Goal: Transaction & Acquisition: Book appointment/travel/reservation

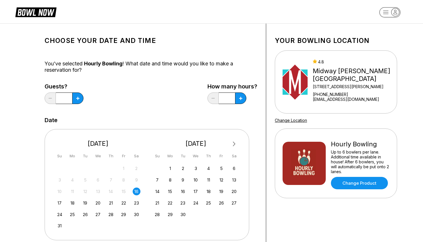
scroll to position [4, 0]
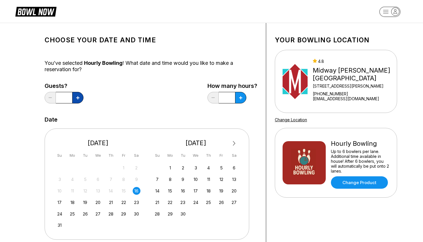
click at [76, 96] on icon at bounding box center [77, 97] width 3 height 3
type input "*"
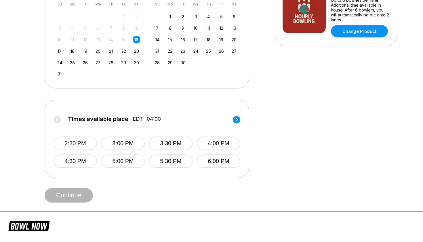
scroll to position [163, 0]
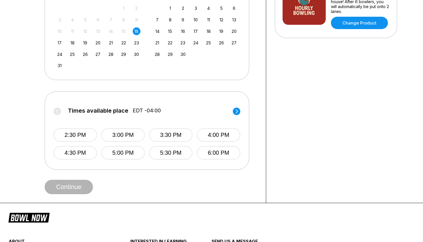
click at [237, 113] on circle at bounding box center [236, 110] width 7 height 7
click at [82, 135] on button "6:30 PM" at bounding box center [75, 135] width 43 height 14
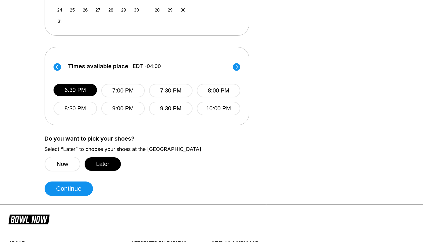
scroll to position [210, 0]
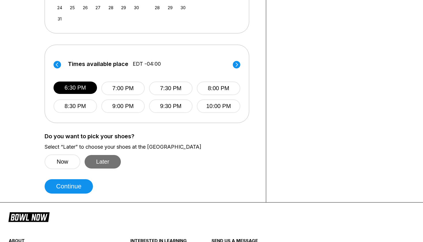
click at [101, 164] on button "Later" at bounding box center [103, 162] width 36 height 14
click at [96, 162] on button "Later" at bounding box center [103, 162] width 36 height 14
click at [64, 163] on button "Now" at bounding box center [63, 161] width 36 height 15
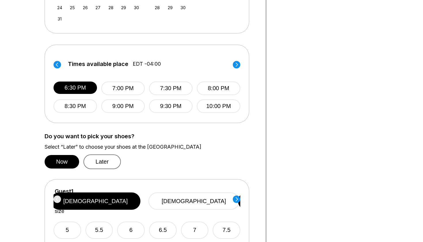
click at [103, 161] on button "Later" at bounding box center [101, 161] width 37 height 15
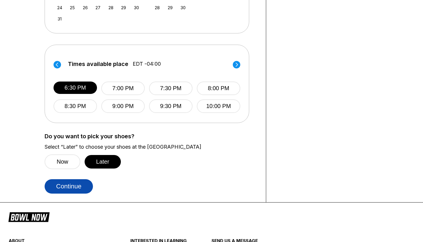
click at [73, 189] on button "Continue" at bounding box center [69, 186] width 48 height 14
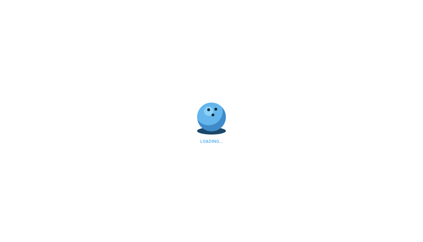
scroll to position [0, 0]
select select "**"
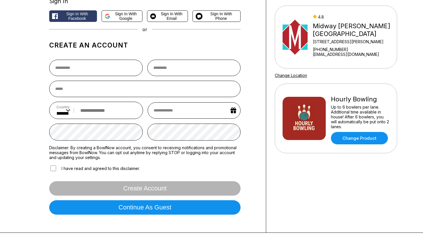
scroll to position [110, 0]
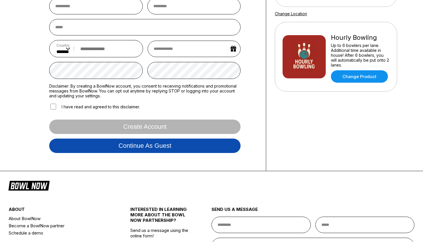
click at [106, 148] on button "Continue as guest" at bounding box center [144, 145] width 191 height 14
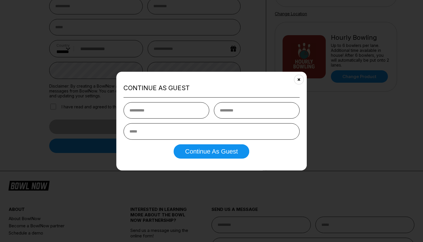
type input "*"
type input "****"
type input "*******"
type input "**********"
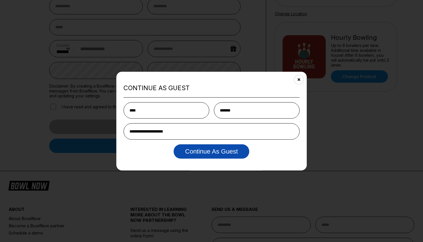
click at [202, 150] on button "Continue as Guest" at bounding box center [212, 151] width 76 height 14
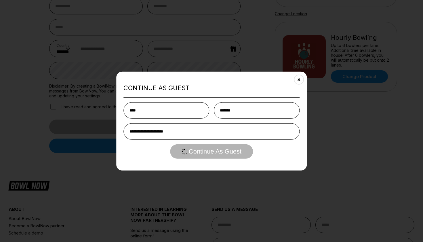
scroll to position [0, 0]
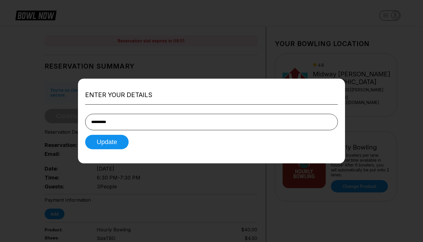
type input "**********"
click at [150, 147] on div "Update" at bounding box center [211, 142] width 253 height 14
click at [110, 143] on button "Update" at bounding box center [106, 142] width 43 height 14
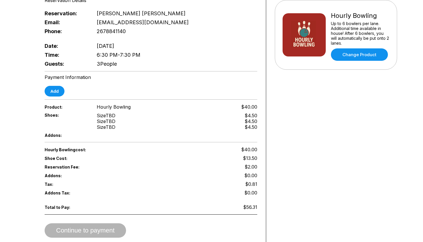
scroll to position [131, 0]
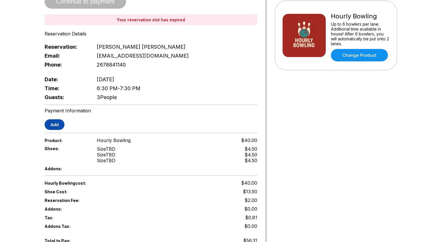
click at [55, 119] on button "Add" at bounding box center [55, 124] width 20 height 11
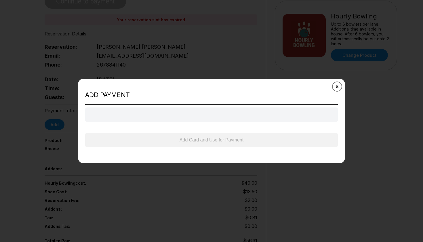
click at [338, 84] on button "Close" at bounding box center [337, 86] width 14 height 14
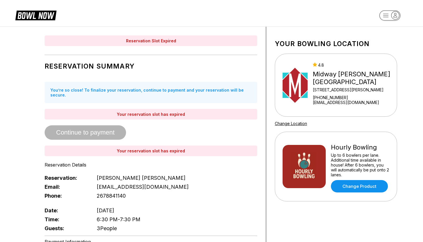
scroll to position [0, 0]
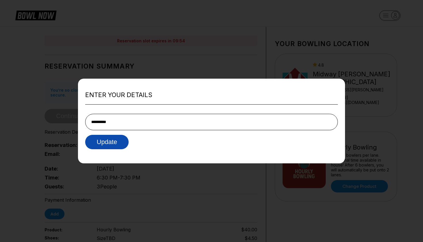
type input "**********"
click at [116, 142] on button "Update" at bounding box center [106, 142] width 43 height 14
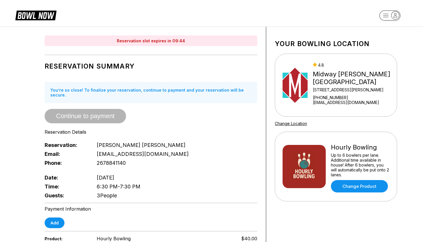
scroll to position [61, 0]
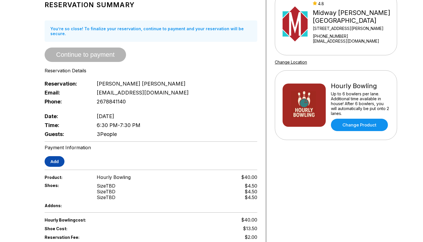
click at [57, 156] on button "Add" at bounding box center [55, 161] width 20 height 11
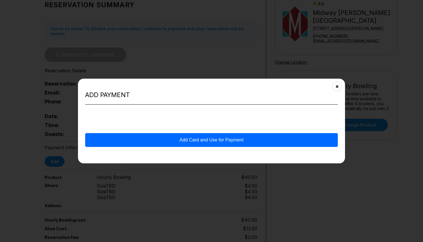
click at [149, 139] on button "Add Card and Use for Payment" at bounding box center [211, 140] width 253 height 14
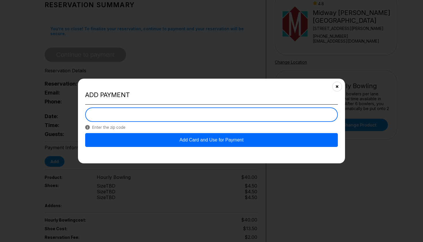
click at [157, 142] on button "Add Card and Use for Payment" at bounding box center [211, 140] width 253 height 14
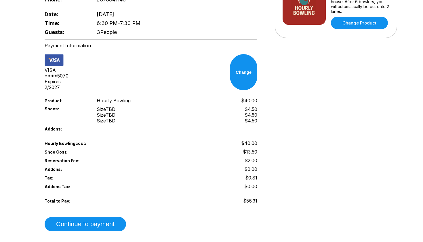
scroll to position [159, 0]
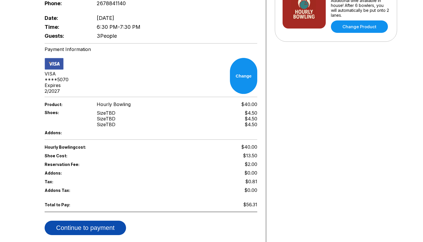
click at [94, 220] on button "Continue to payment" at bounding box center [85, 227] width 81 height 14
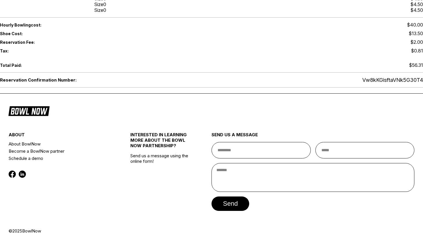
scroll to position [265, 0]
